Goal: Task Accomplishment & Management: Use online tool/utility

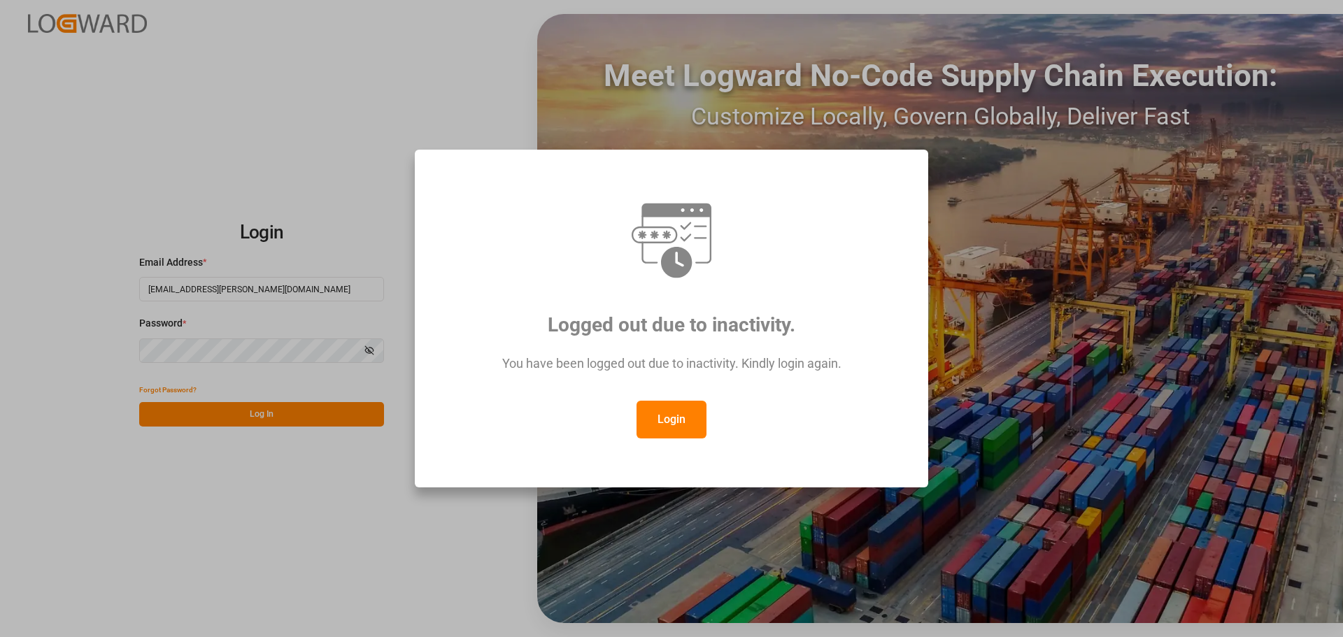
click at [675, 418] on button "Login" at bounding box center [671, 420] width 70 height 38
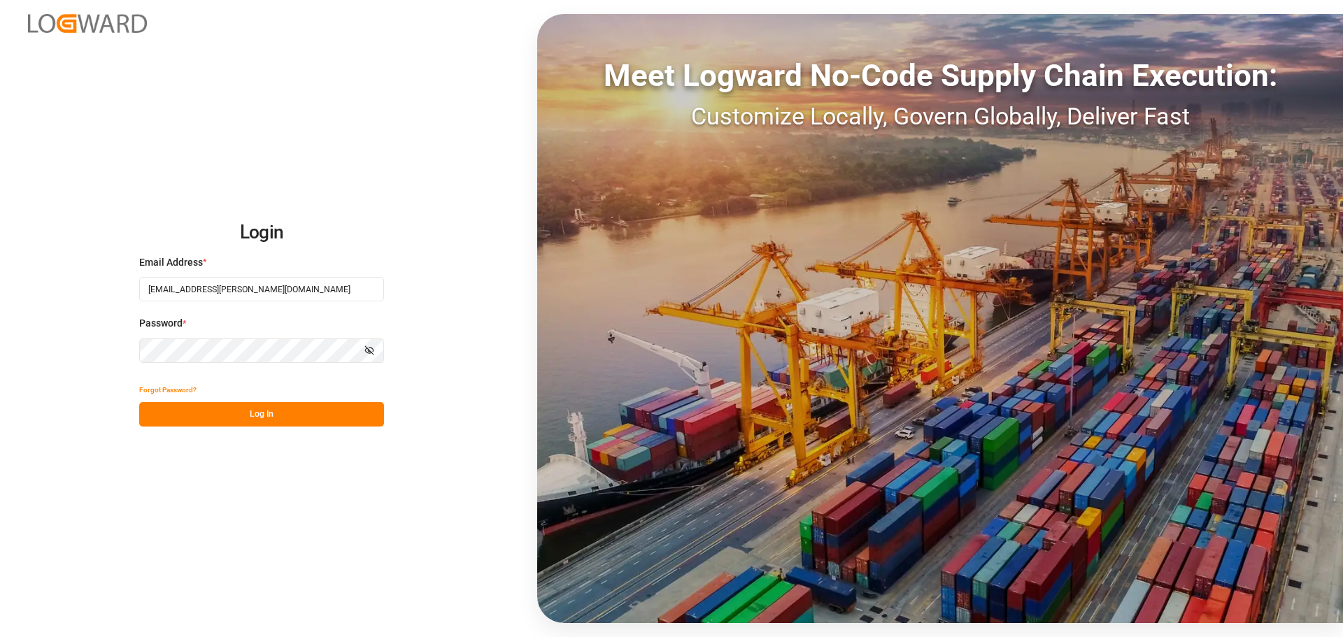
click at [272, 406] on button "Log In" at bounding box center [261, 414] width 245 height 24
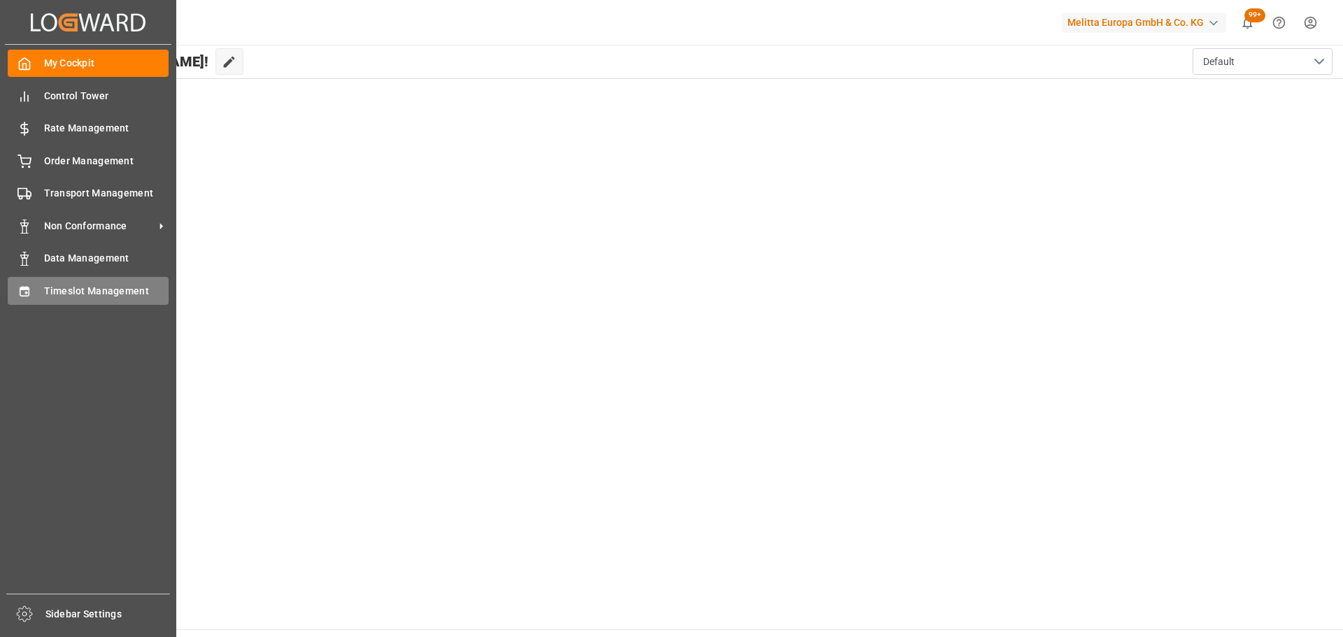
click at [57, 289] on span "Timeslot Management" at bounding box center [106, 291] width 125 height 15
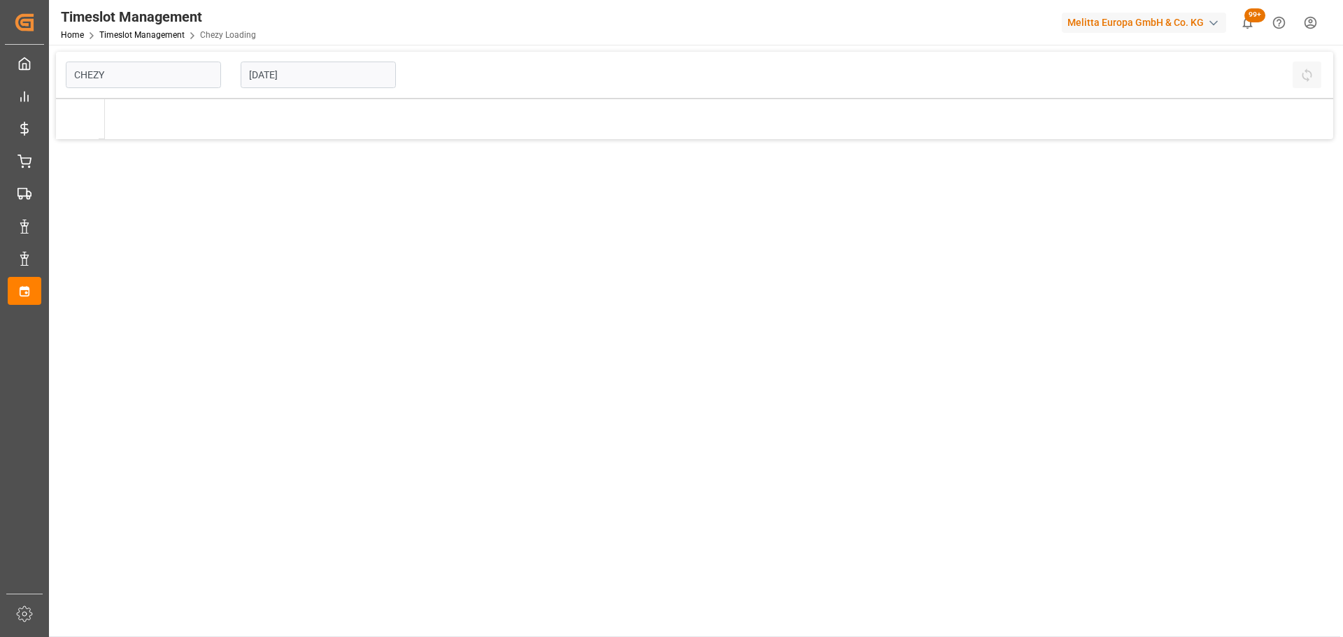
type input "Chezy Loading"
